Goal: Information Seeking & Learning: Learn about a topic

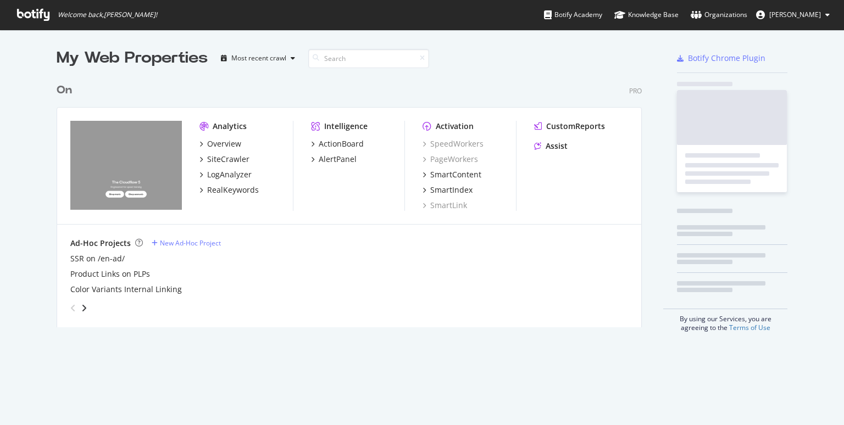
scroll to position [258, 594]
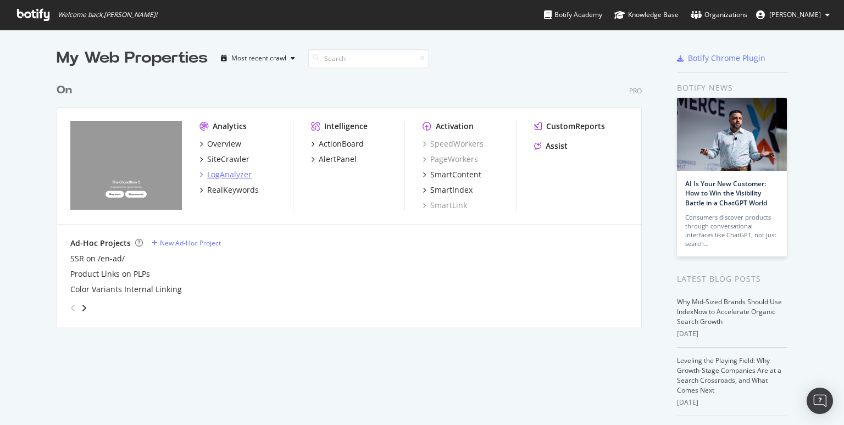
click at [237, 174] on div "LogAnalyzer" at bounding box center [229, 174] width 45 height 11
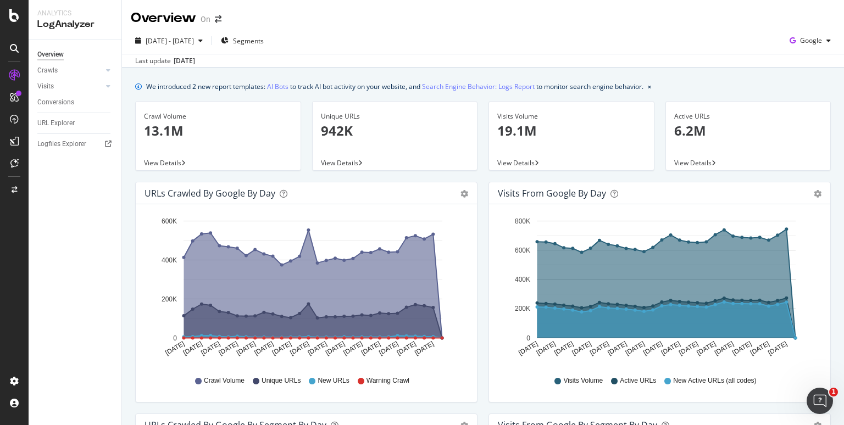
click at [89, 291] on div "Overview Crawls Daily Distribution Segments Distribution HTTP Codes Resources V…" at bounding box center [75, 232] width 93 height 385
click at [806, 41] on span "Google" at bounding box center [811, 40] width 22 height 9
click at [800, 107] on span "OpenAI" at bounding box center [812, 103] width 41 height 10
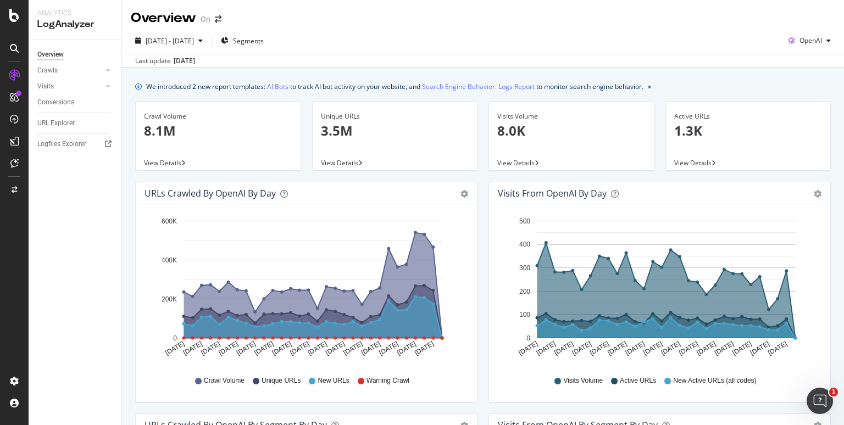
click at [676, 273] on icon "A chart." at bounding box center [667, 290] width 258 height 95
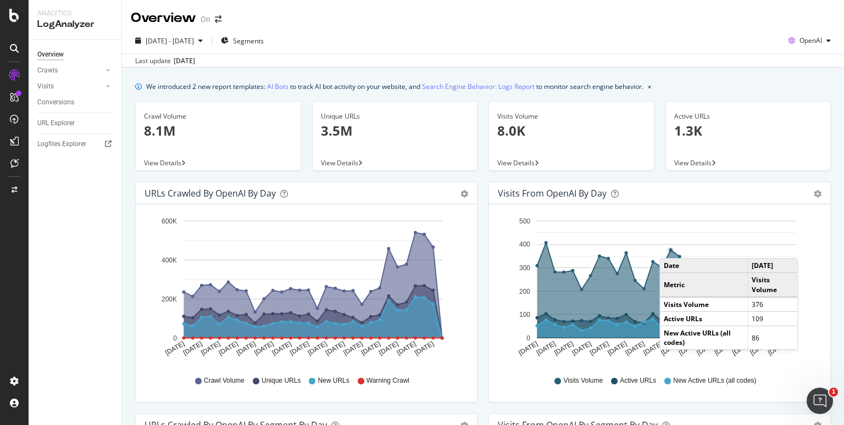
click at [671, 248] on circle "A chart." at bounding box center [670, 250] width 5 height 5
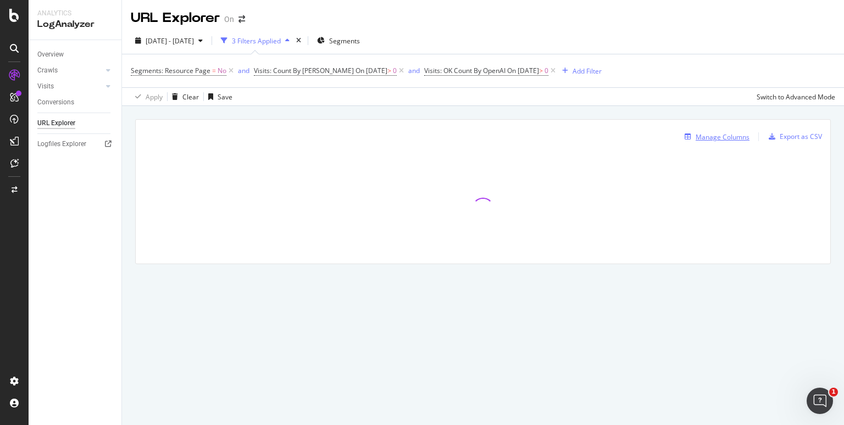
click at [707, 137] on div "Manage Columns" at bounding box center [723, 136] width 54 height 9
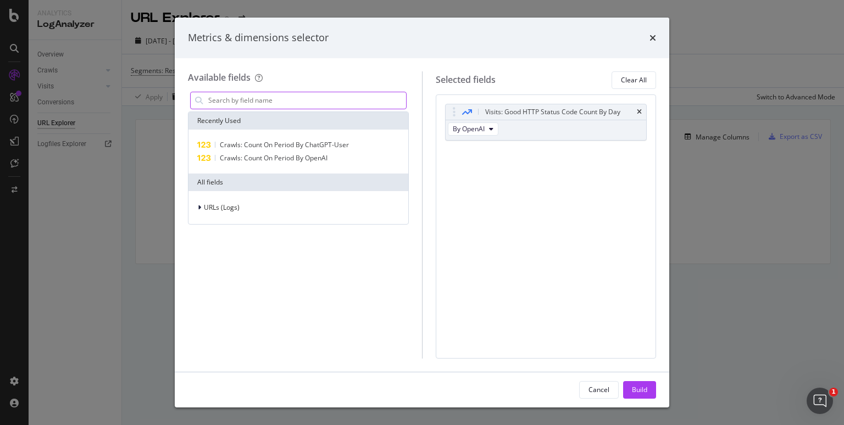
click at [290, 106] on input "modal" at bounding box center [306, 100] width 199 height 16
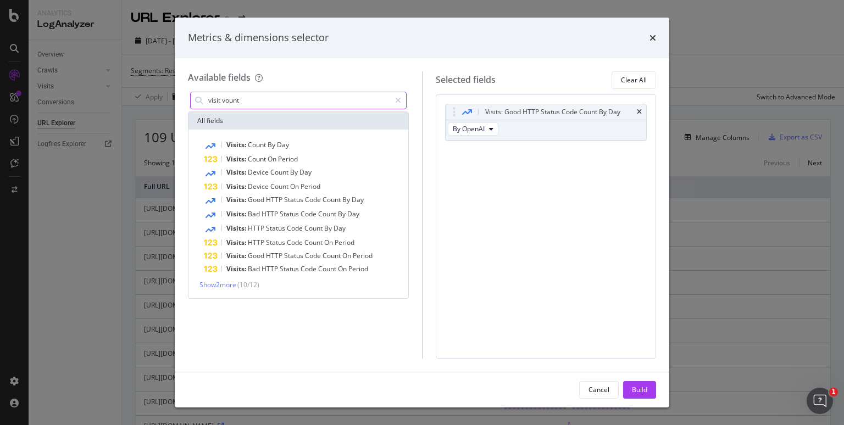
click at [295, 101] on input "visit vount" at bounding box center [298, 100] width 183 height 16
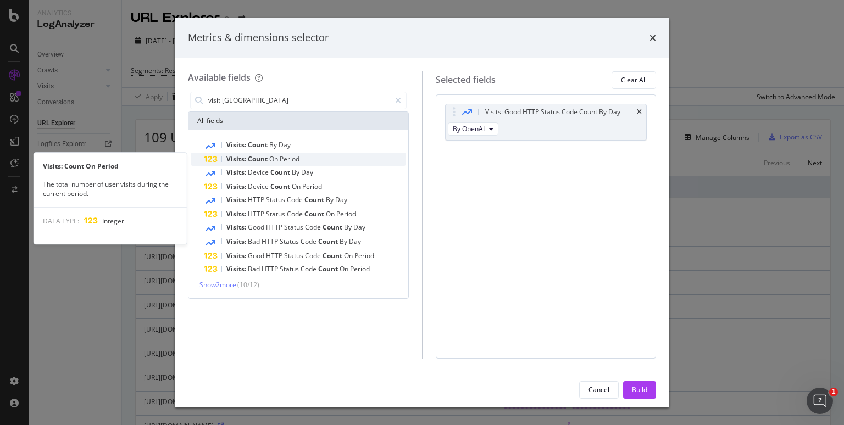
type input "visit [GEOGRAPHIC_DATA]"
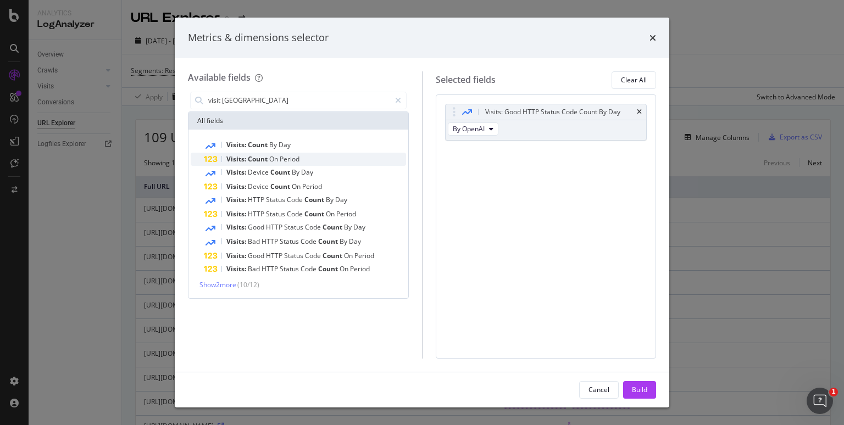
click at [308, 159] on div "Visits: Count On Period" at bounding box center [305, 159] width 202 height 13
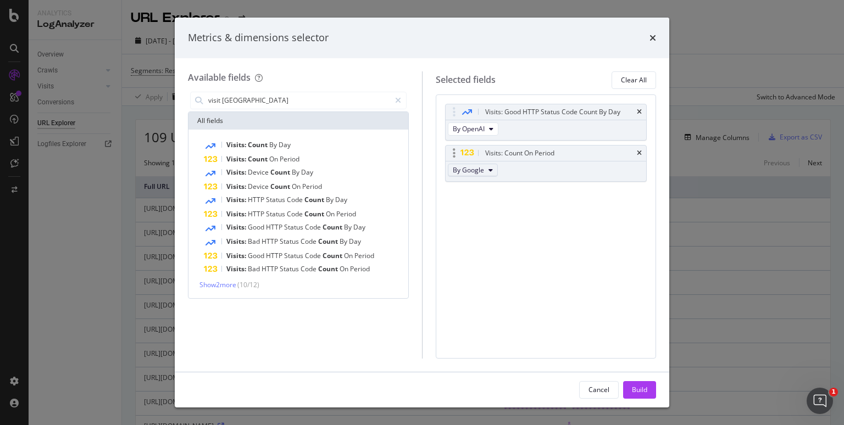
click at [489, 170] on icon "modal" at bounding box center [491, 170] width 4 height 7
click at [489, 234] on span "By OpenAI" at bounding box center [487, 230] width 61 height 10
click at [642, 110] on div "Visits: Good HTTP Status Code Count By Day" at bounding box center [546, 111] width 201 height 15
click at [639, 110] on icon "times" at bounding box center [639, 112] width 5 height 7
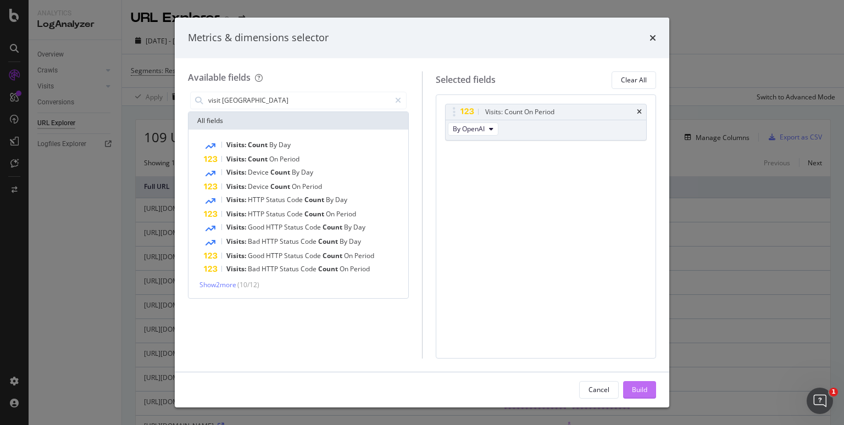
click at [637, 391] on div "Build" at bounding box center [639, 389] width 15 height 9
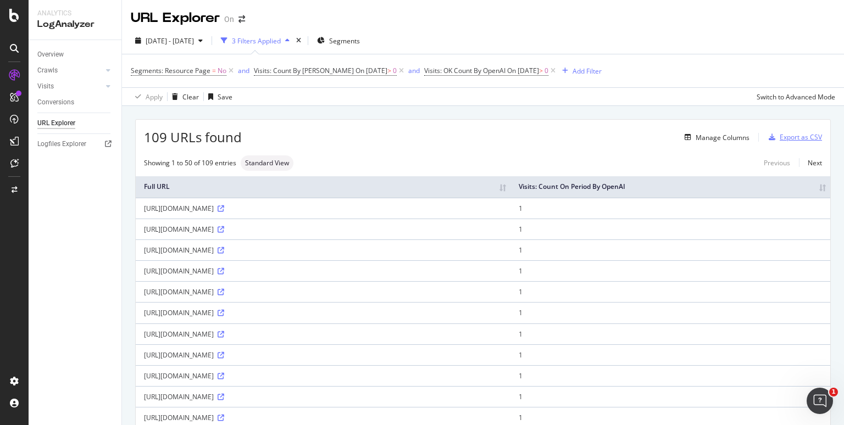
click at [790, 140] on div "Export as CSV" at bounding box center [801, 136] width 42 height 9
click at [291, 102] on div "Apply Clear Save Switch to Advanced Mode" at bounding box center [483, 96] width 722 height 18
click at [814, 185] on th "Visits: Count On Period By OpenAI" at bounding box center [671, 186] width 320 height 21
click at [799, 188] on th "Visits: Count On Period By OpenAI" at bounding box center [671, 186] width 320 height 21
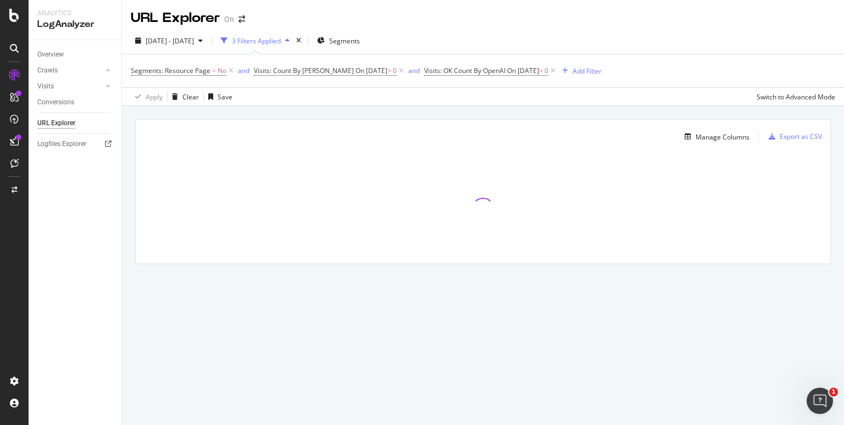
click at [818, 25] on div "URL Explorer On" at bounding box center [483, 13] width 722 height 27
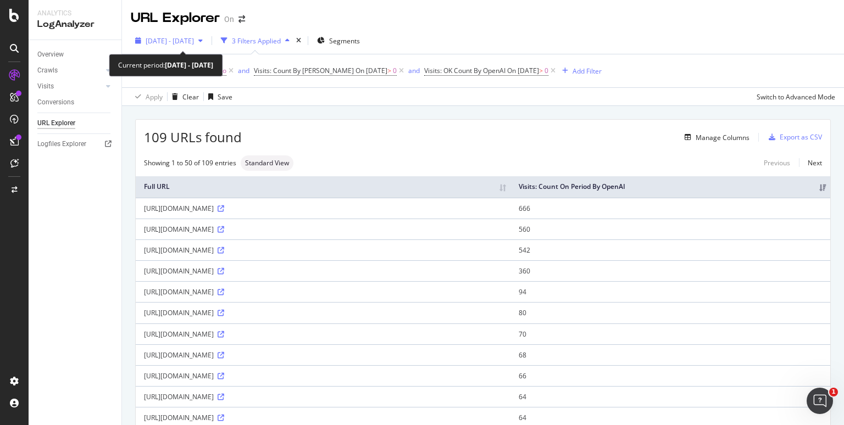
click at [194, 38] on span "[DATE] - [DATE]" at bounding box center [170, 40] width 48 height 9
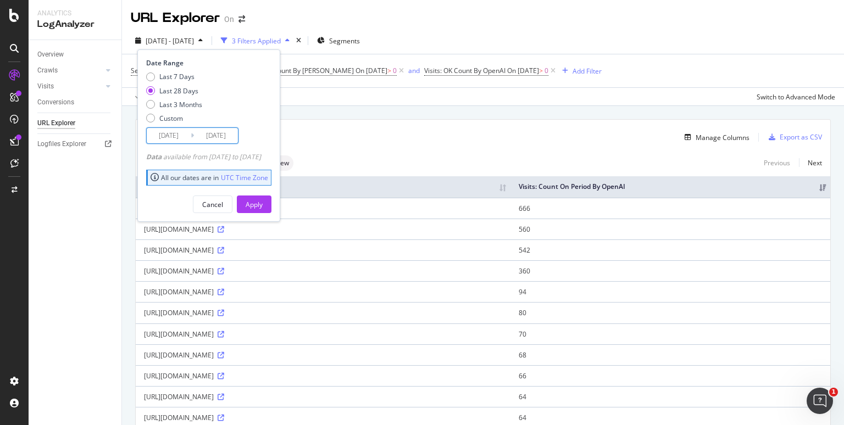
click at [171, 137] on input "[DATE]" at bounding box center [169, 135] width 44 height 15
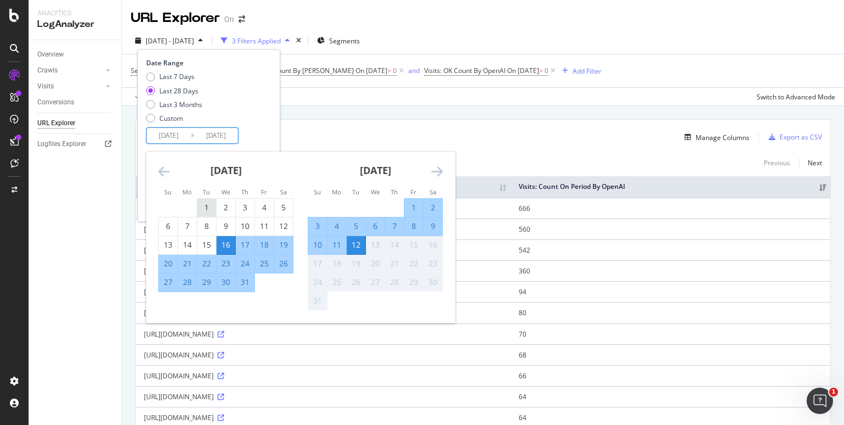
click at [205, 203] on div "1" at bounding box center [206, 207] width 19 height 11
type input "[DATE]"
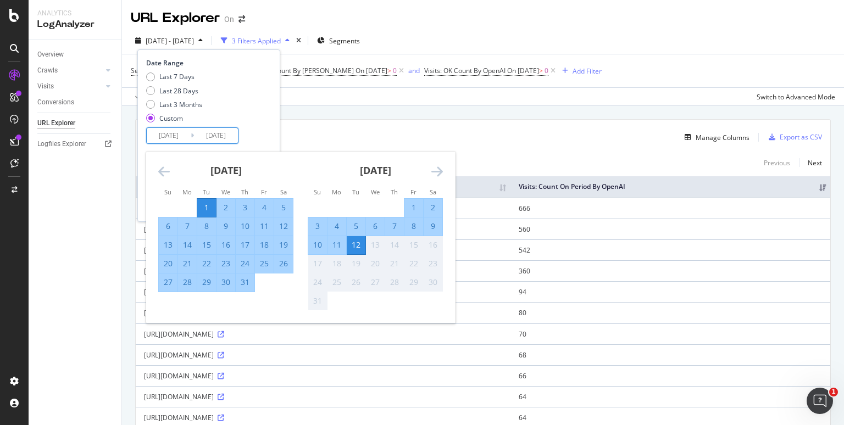
click at [248, 289] on div "31" at bounding box center [245, 283] width 19 height 18
type input "[DATE]"
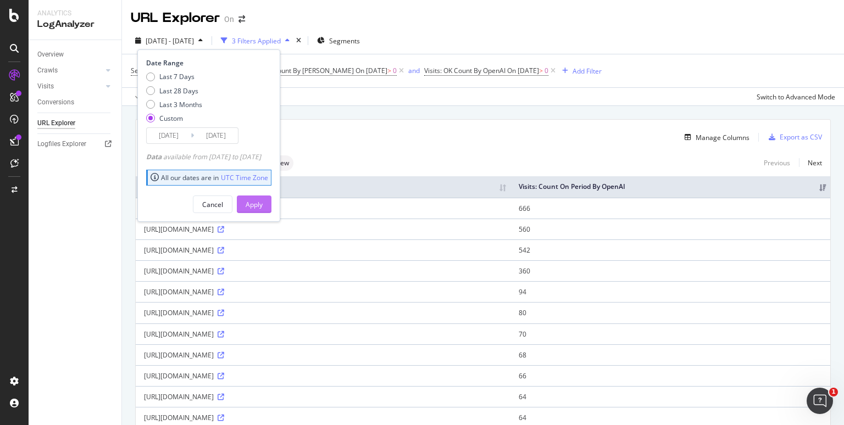
click at [263, 208] on div "Apply" at bounding box center [254, 204] width 17 height 9
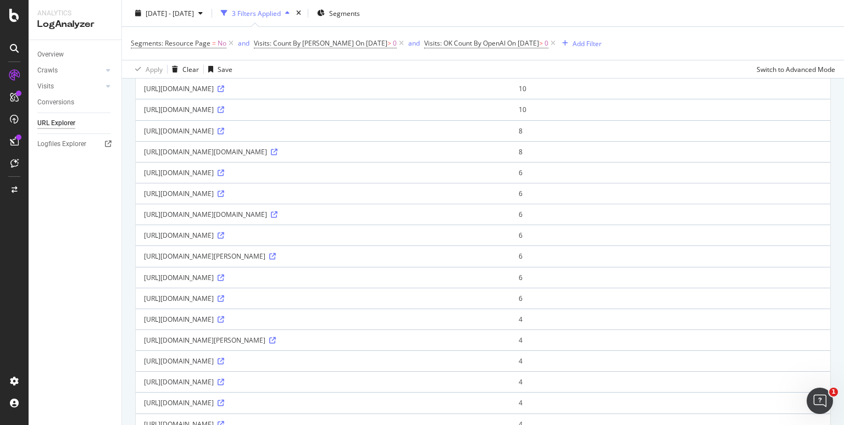
scroll to position [897, 0]
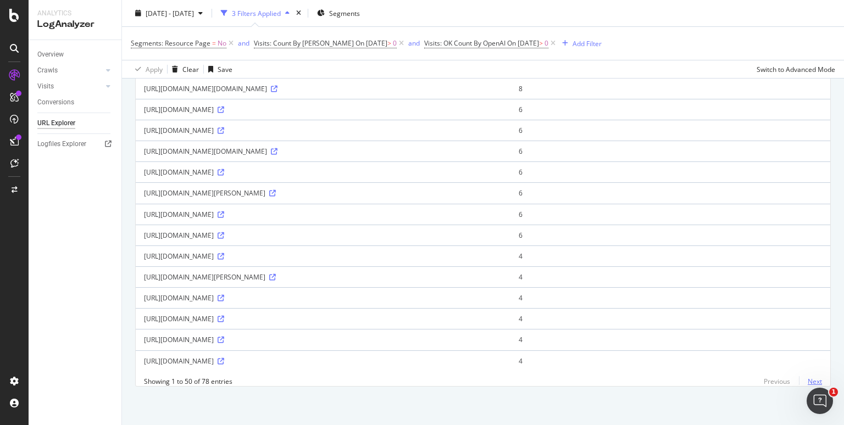
click at [819, 384] on link "Next" at bounding box center [810, 382] width 23 height 16
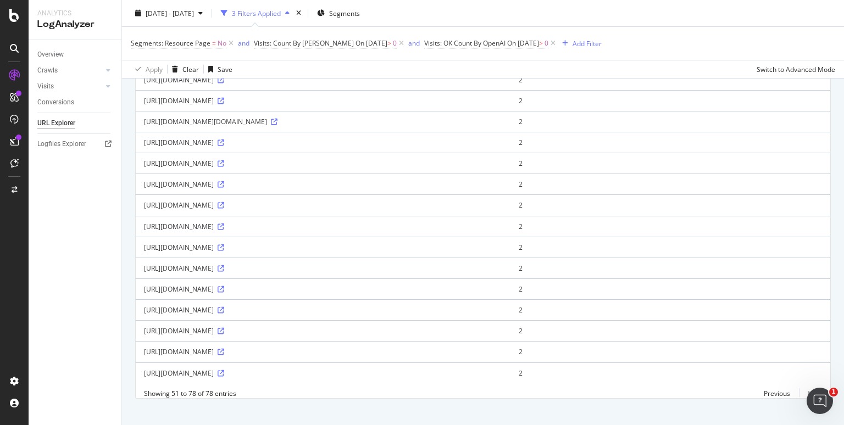
scroll to position [428, 0]
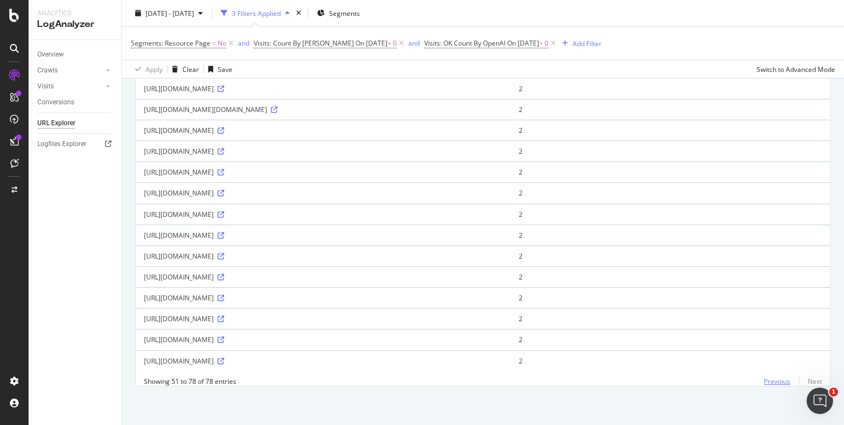
click at [771, 386] on link "Previous" at bounding box center [777, 382] width 44 height 16
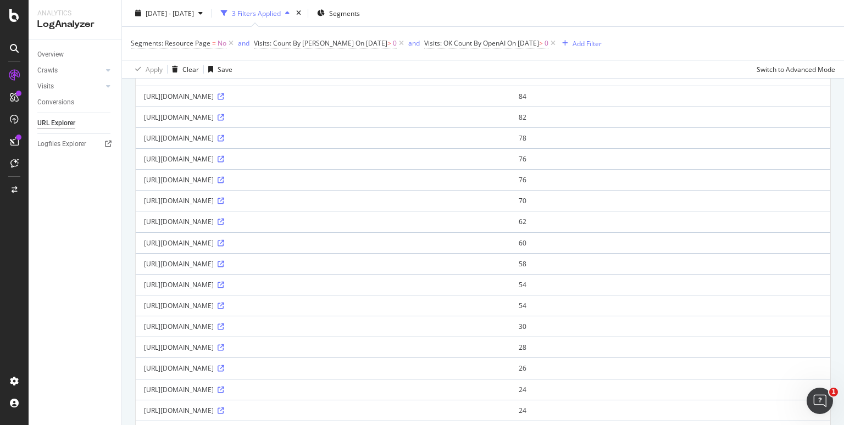
scroll to position [0, 0]
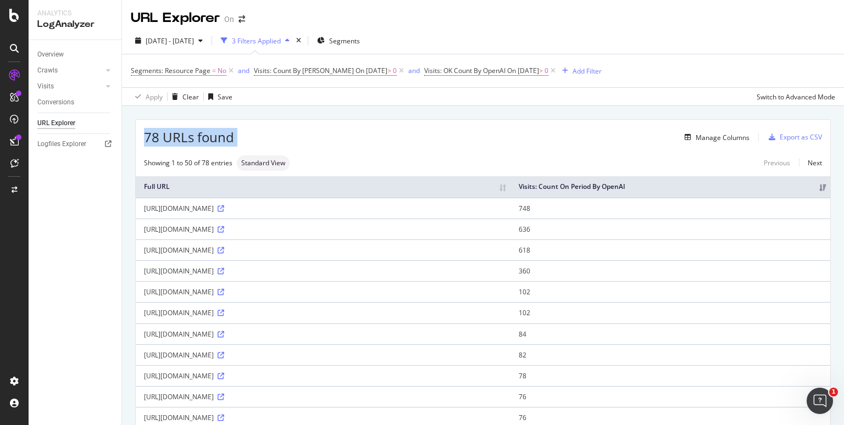
drag, startPoint x: 144, startPoint y: 142, endPoint x: 255, endPoint y: 139, distance: 110.5
click at [255, 139] on div "78 URLs found Manage Columns Export as CSV" at bounding box center [483, 133] width 695 height 27
click at [255, 139] on div "Manage Columns" at bounding box center [492, 137] width 516 height 13
drag, startPoint x: 164, startPoint y: 237, endPoint x: 231, endPoint y: 237, distance: 67.1
click at [231, 234] on div "[URL][DOMAIN_NAME]" at bounding box center [323, 229] width 358 height 9
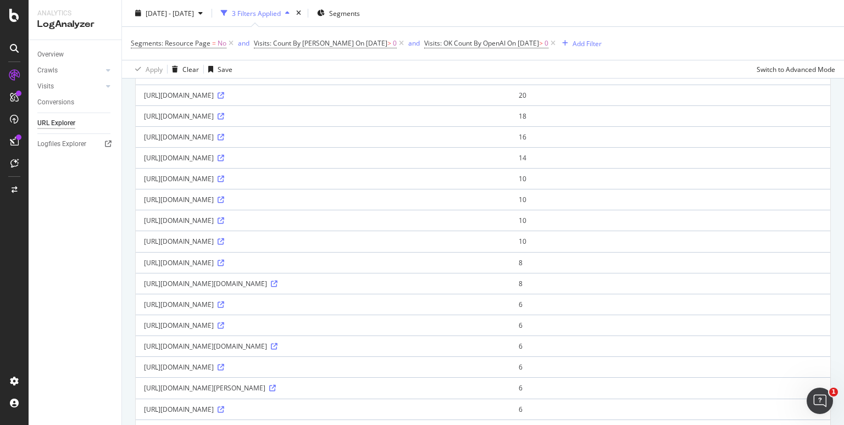
scroll to position [897, 0]
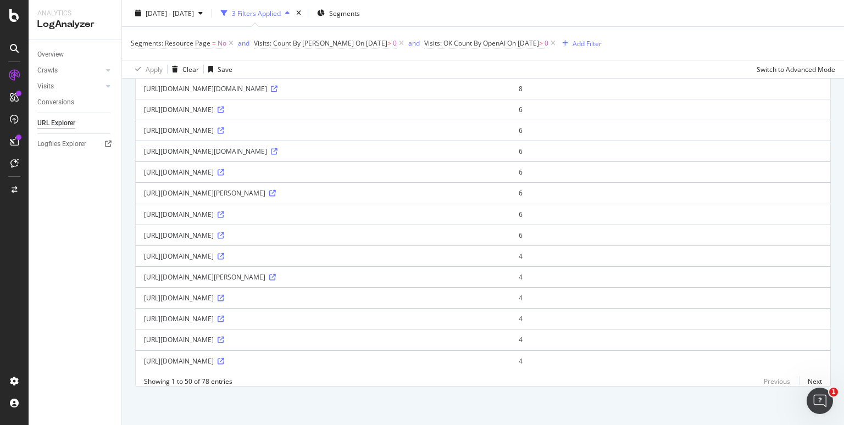
click at [319, 245] on td "[URL][DOMAIN_NAME]" at bounding box center [323, 235] width 375 height 21
drag, startPoint x: 291, startPoint y: 196, endPoint x: 444, endPoint y: 189, distance: 153.0
click at [444, 189] on td "[URL][DOMAIN_NAME][PERSON_NAME]" at bounding box center [323, 192] width 375 height 21
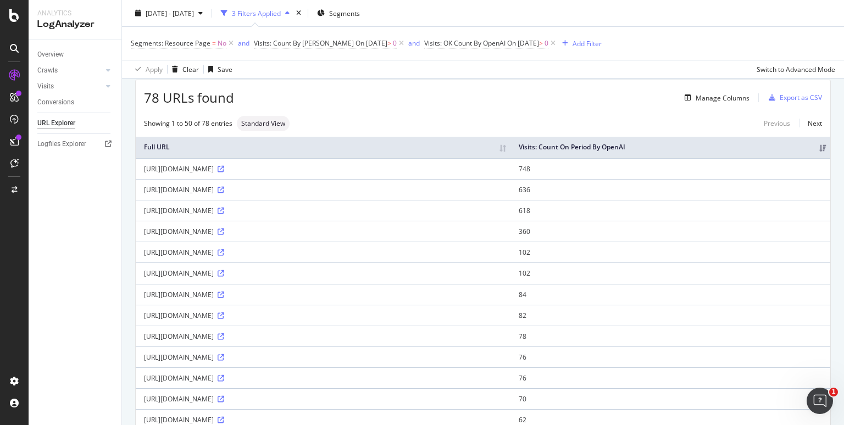
scroll to position [0, 0]
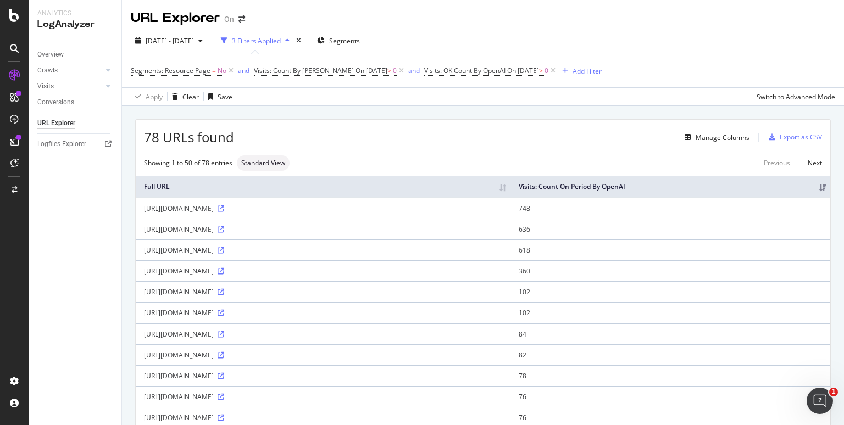
click at [83, 282] on div "Overview Crawls Daily Distribution Segments Distribution HTTP Codes Resources V…" at bounding box center [75, 232] width 93 height 385
click at [648, 45] on div "[DATE] - [DATE] 3 Filters Applied Segments" at bounding box center [483, 43] width 722 height 22
